Goal: Information Seeking & Learning: Learn about a topic

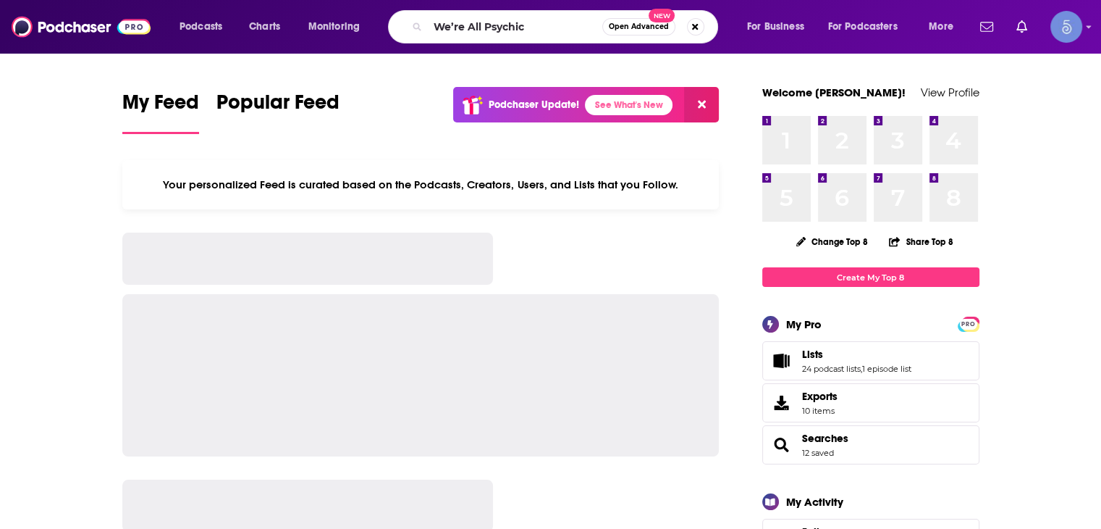
type input "We’re All Psychic"
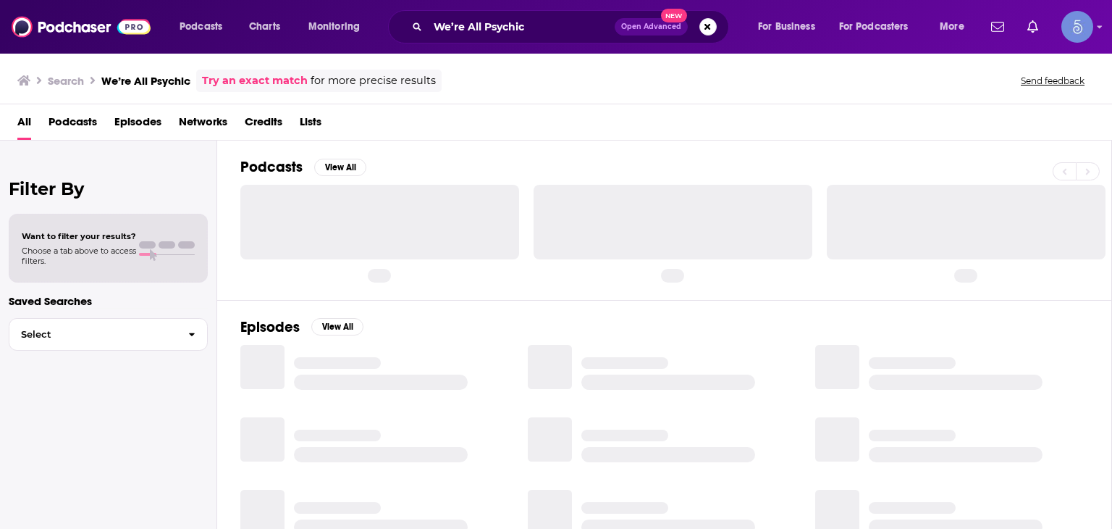
click at [374, 251] on div at bounding box center [379, 222] width 279 height 74
click at [330, 169] on button "View All" at bounding box center [340, 167] width 52 height 17
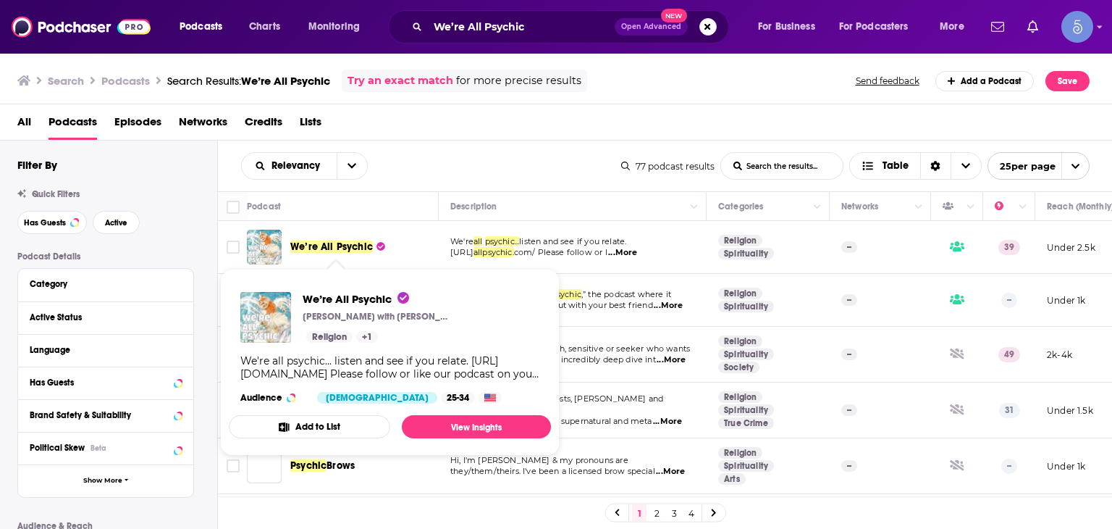
click at [342, 243] on span "We’re All Psychic" at bounding box center [331, 246] width 83 height 12
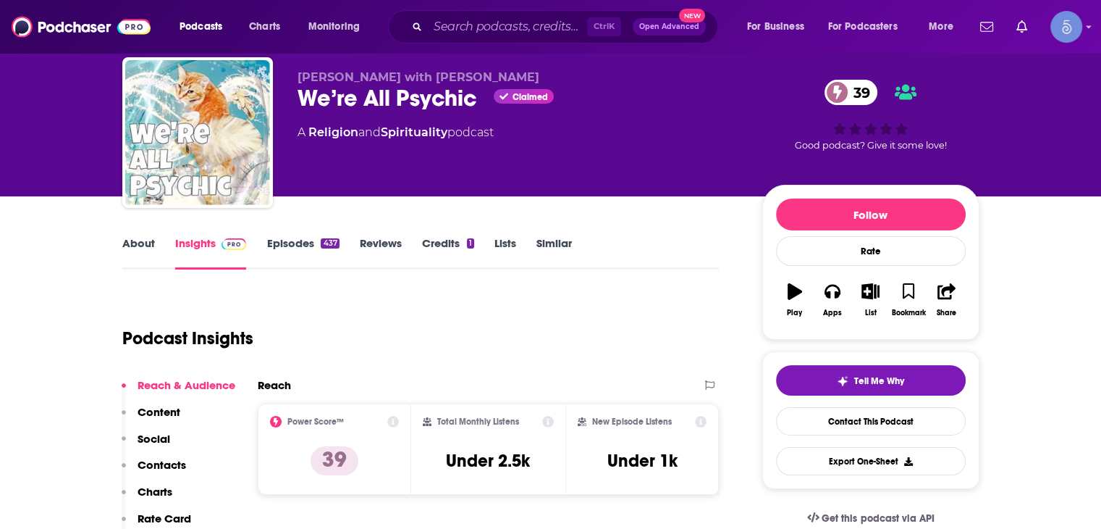
scroll to position [72, 0]
